Goal: Communication & Community: Share content

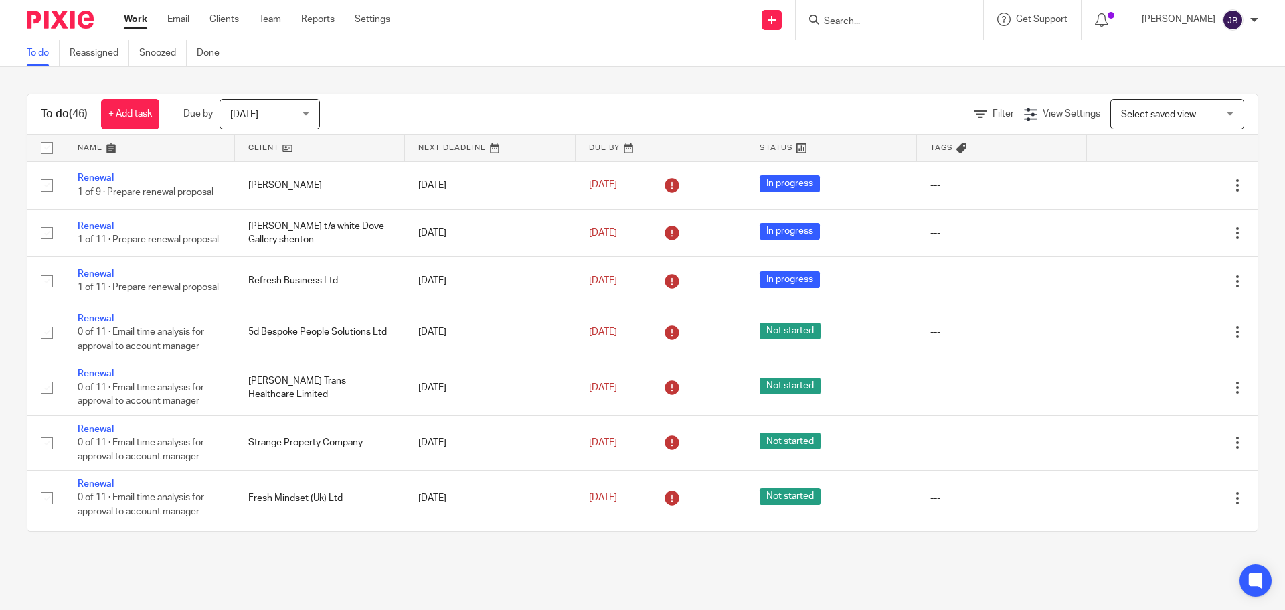
click at [904, 21] on input "Search" at bounding box center [883, 22] width 121 height 12
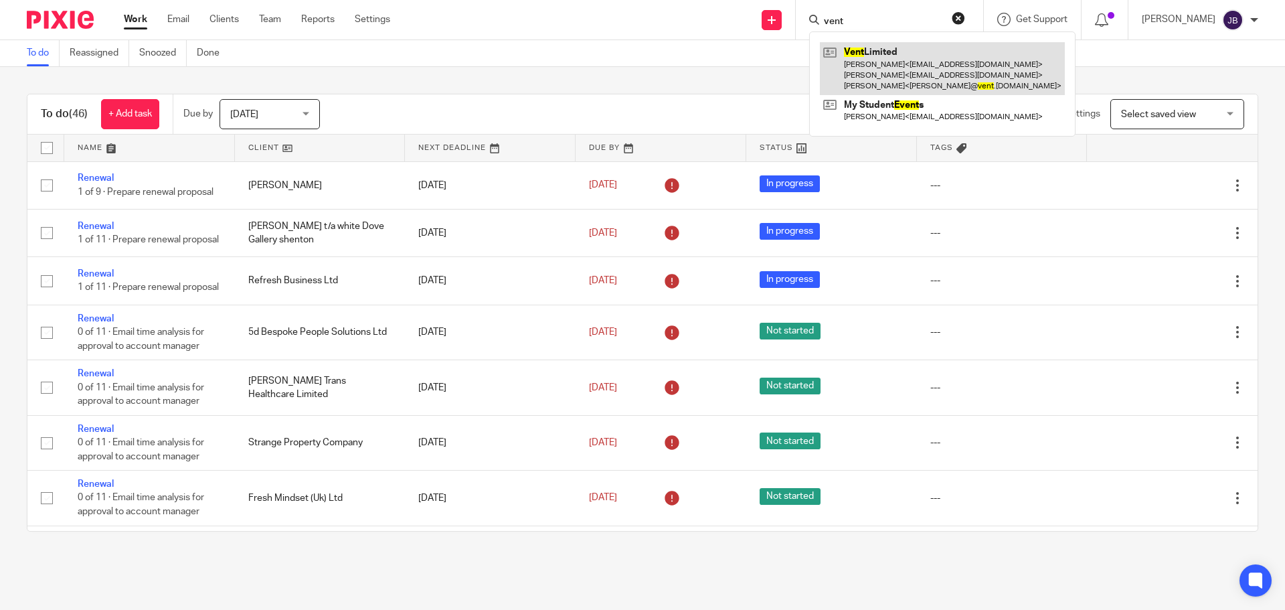
type input "vent"
click at [921, 69] on link at bounding box center [942, 68] width 245 height 53
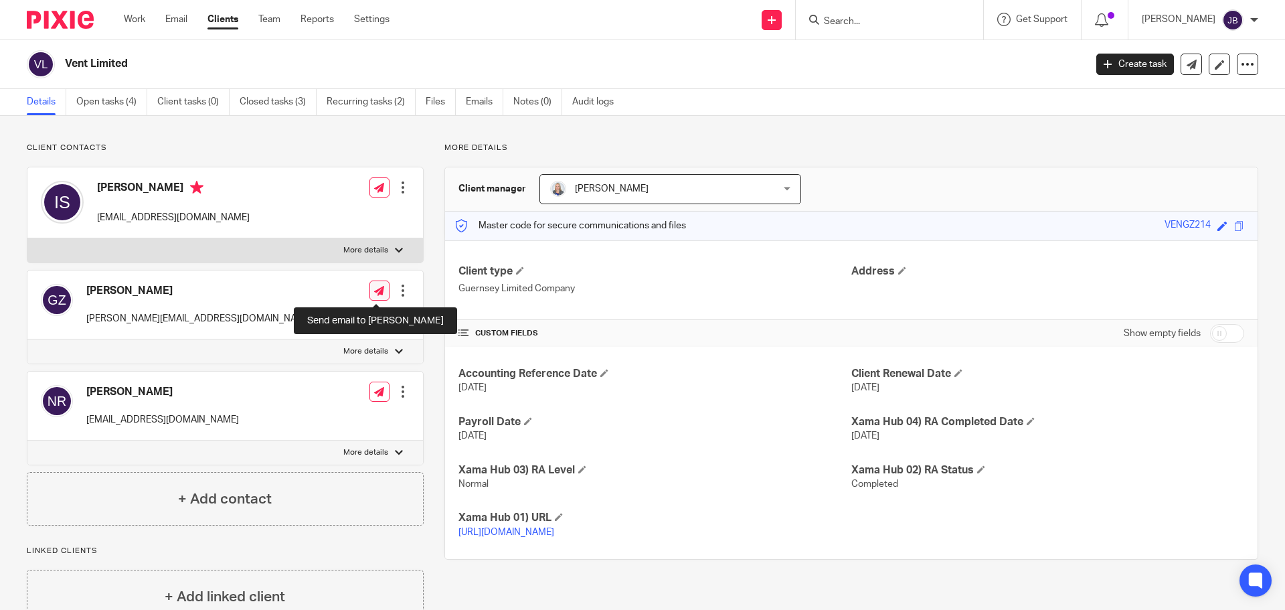
click at [379, 291] on icon at bounding box center [379, 291] width 10 height 10
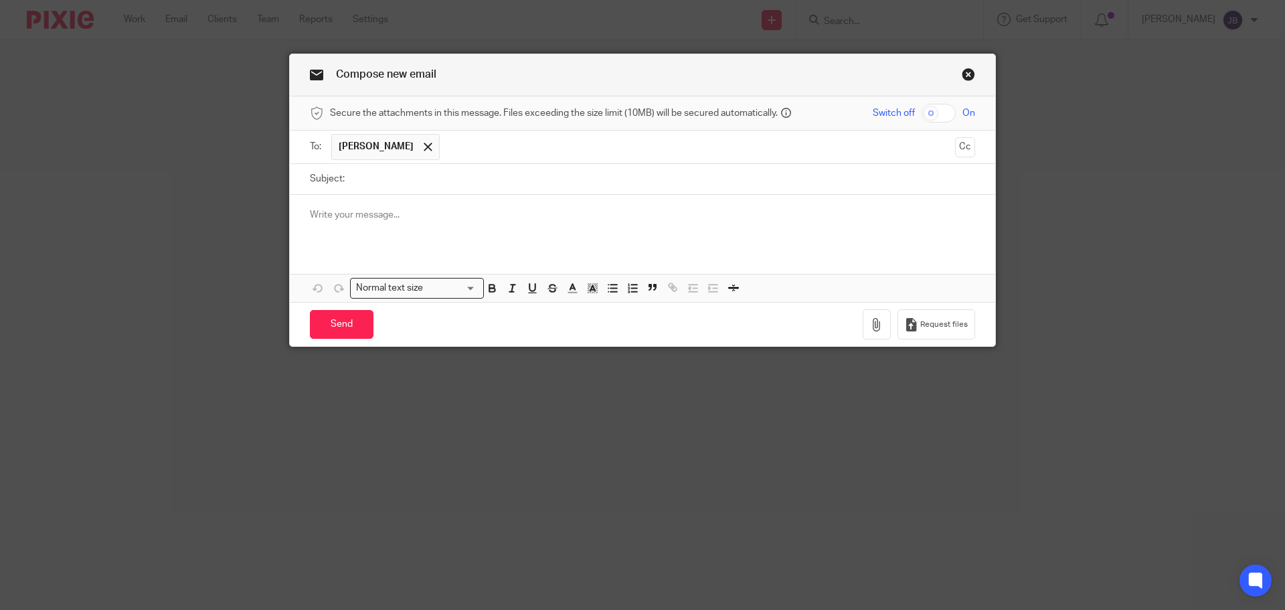
click at [424, 182] on input "Subject:" at bounding box center [663, 179] width 624 height 30
type input "Quarterly return for your approval"
click at [408, 227] on div at bounding box center [643, 221] width 706 height 52
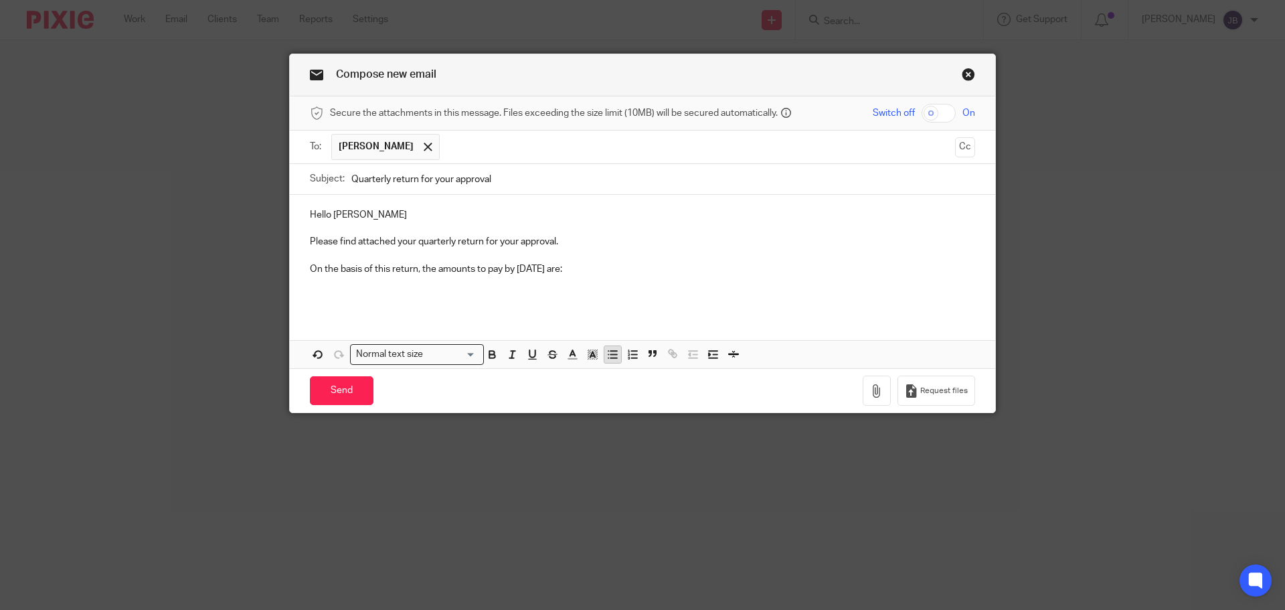
click at [610, 359] on icon "button" at bounding box center [613, 354] width 12 height 12
click at [451, 292] on p at bounding box center [656, 296] width 639 height 13
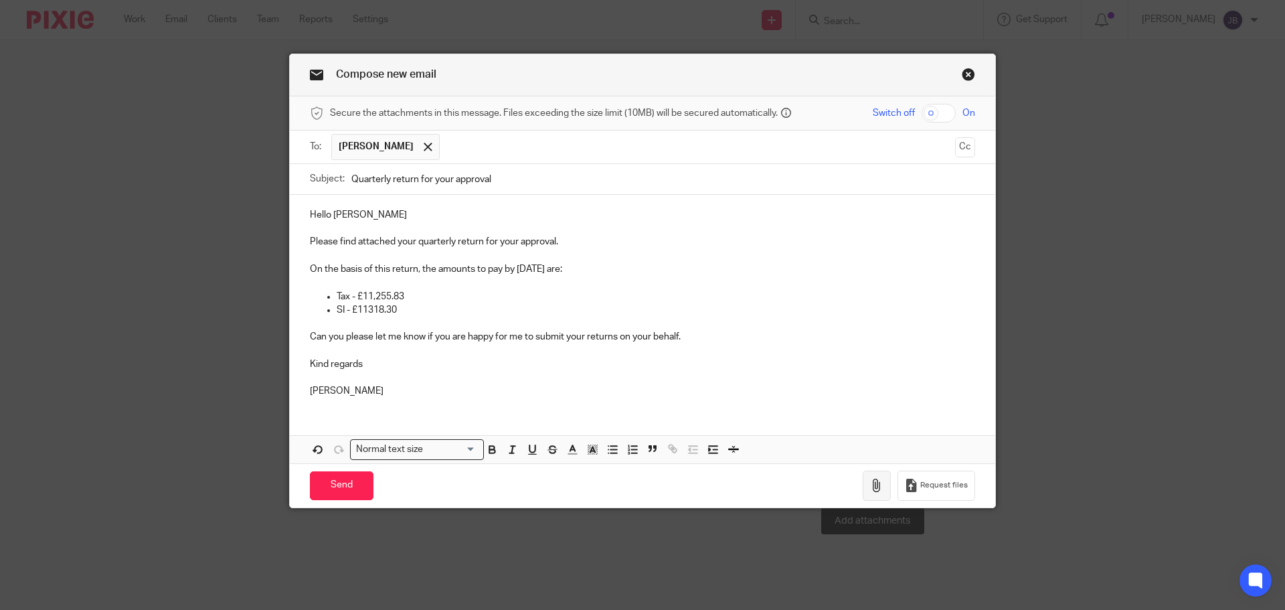
click at [880, 483] on icon "button" at bounding box center [876, 485] width 13 height 13
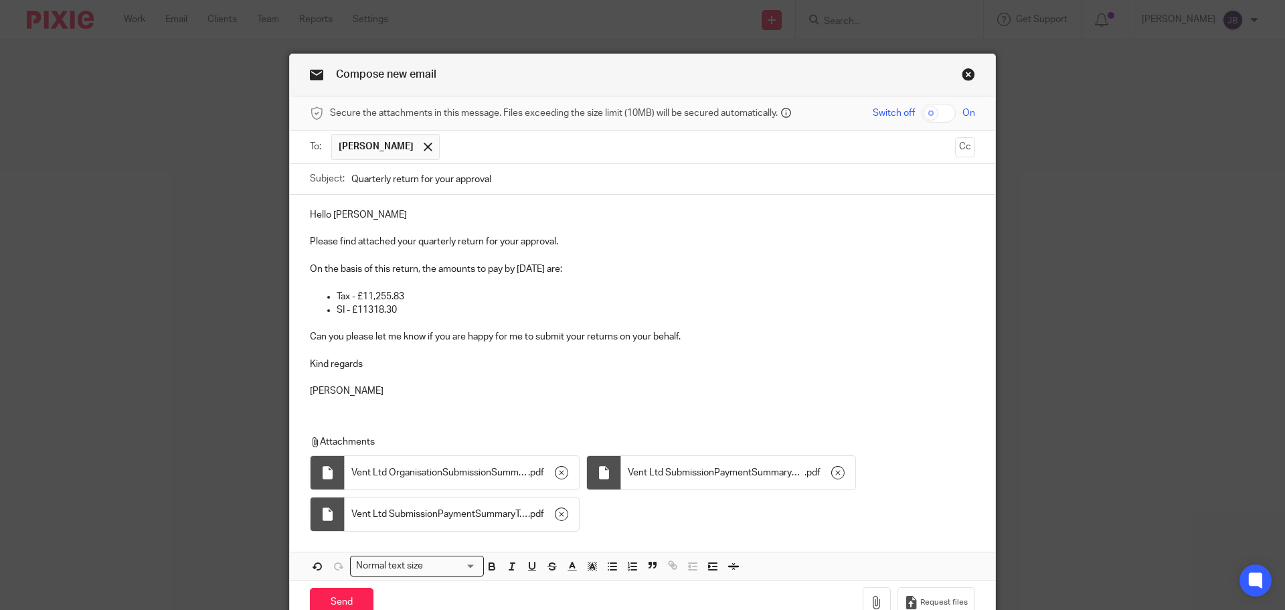
click at [938, 114] on input "checkbox" at bounding box center [939, 113] width 34 height 19
checkbox input "true"
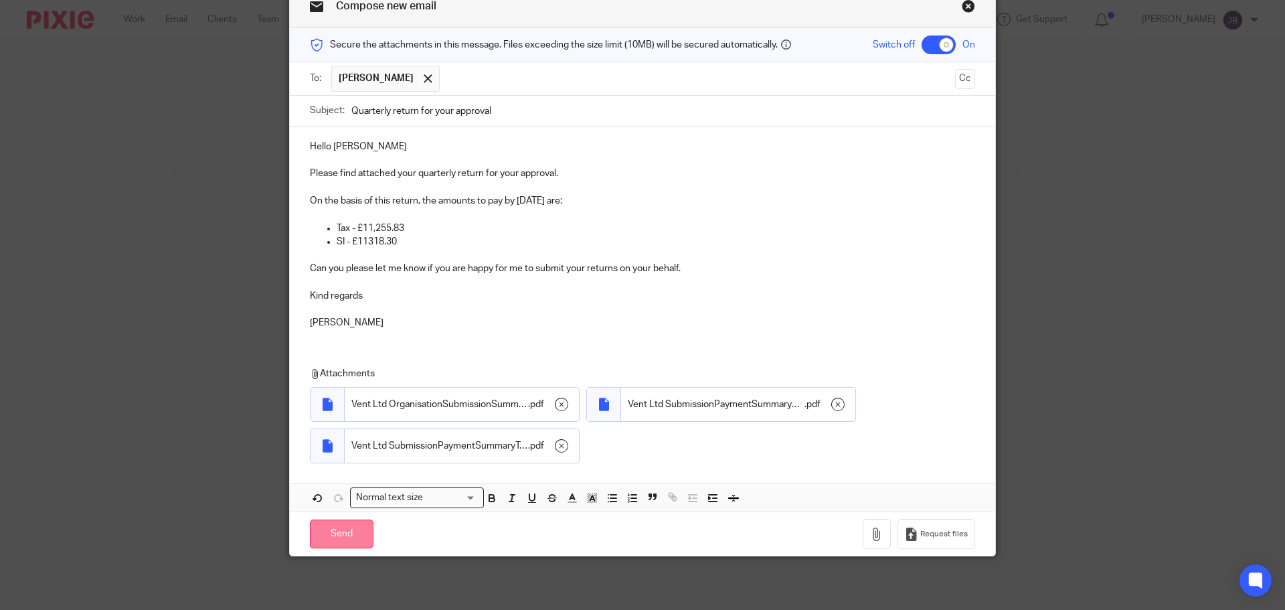
click at [331, 528] on input "Send" at bounding box center [342, 534] width 64 height 29
